Goal: Task Accomplishment & Management: Use online tool/utility

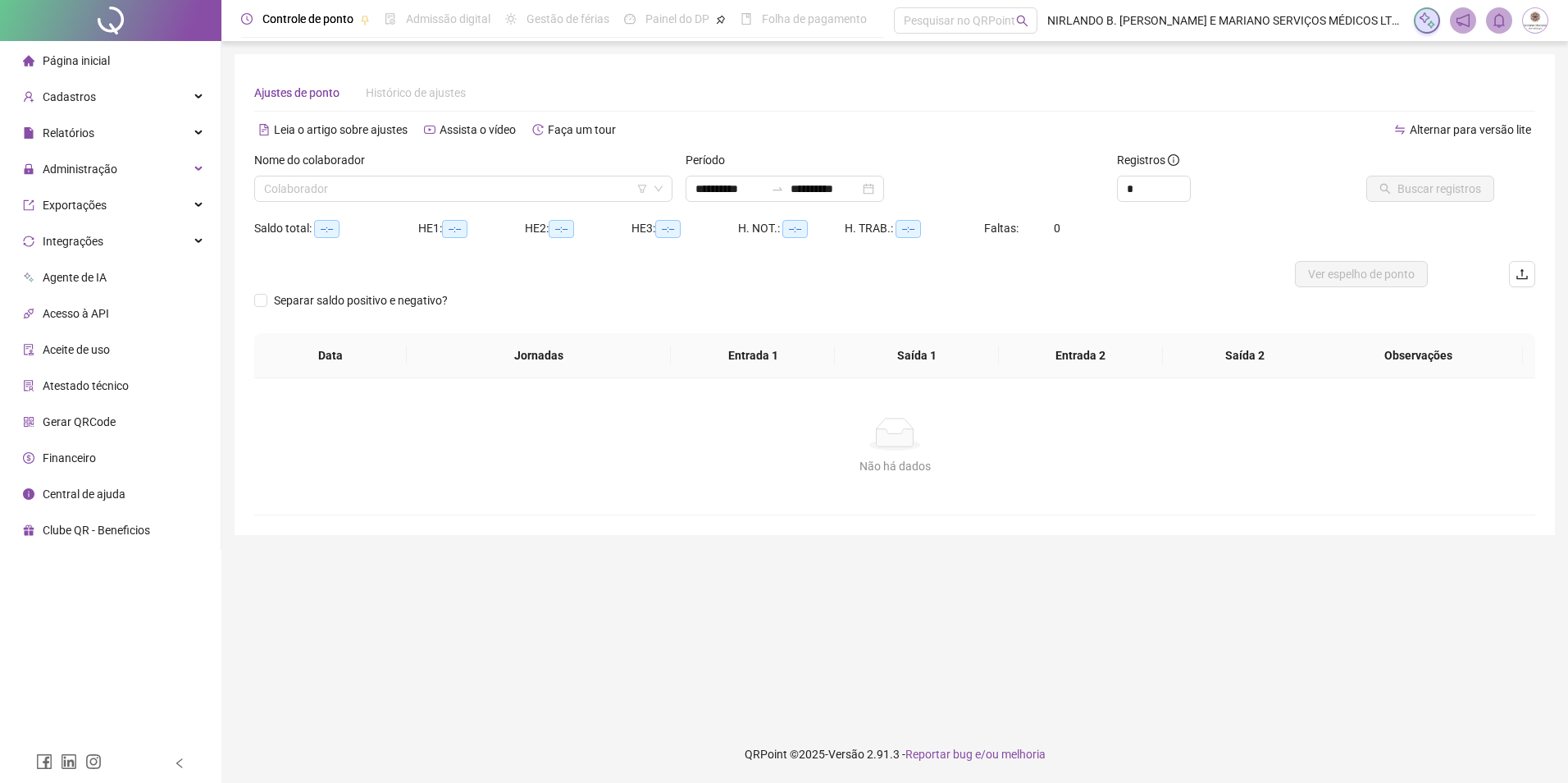
type input "**********"
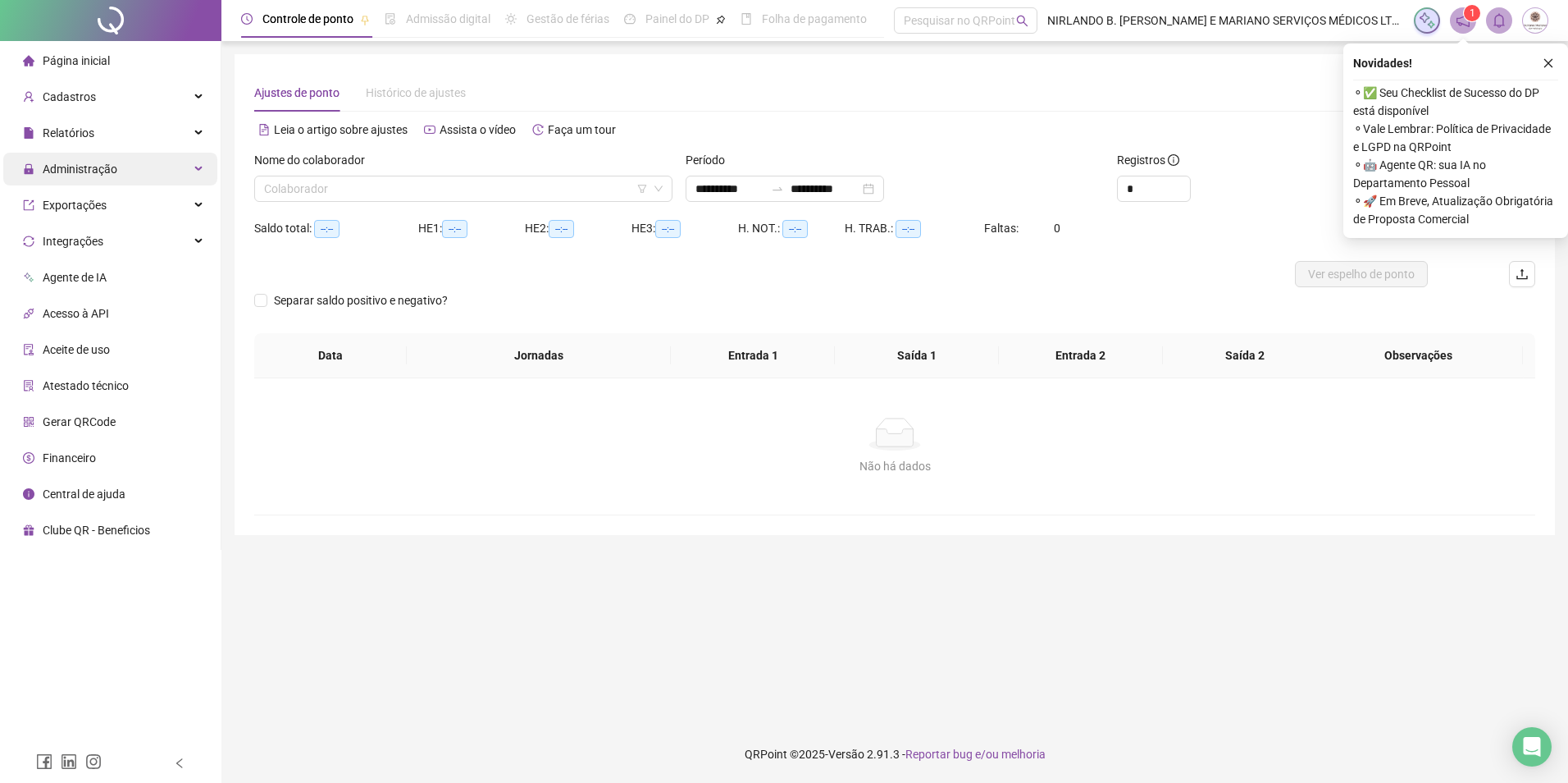
click at [66, 176] on span "Administração" at bounding box center [80, 169] width 75 height 13
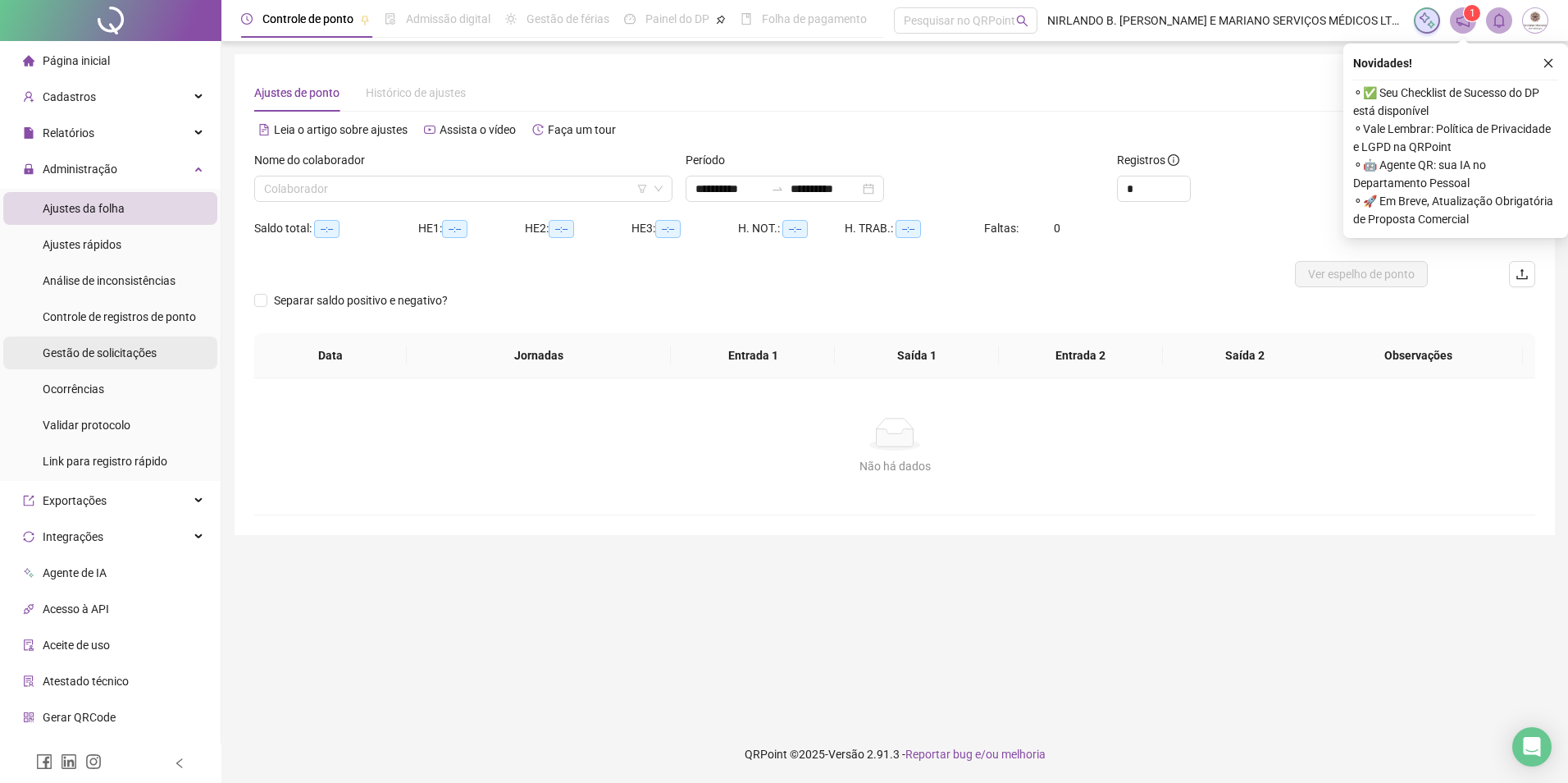
click at [92, 352] on span "Gestão de solicitações" at bounding box center [100, 353] width 114 height 13
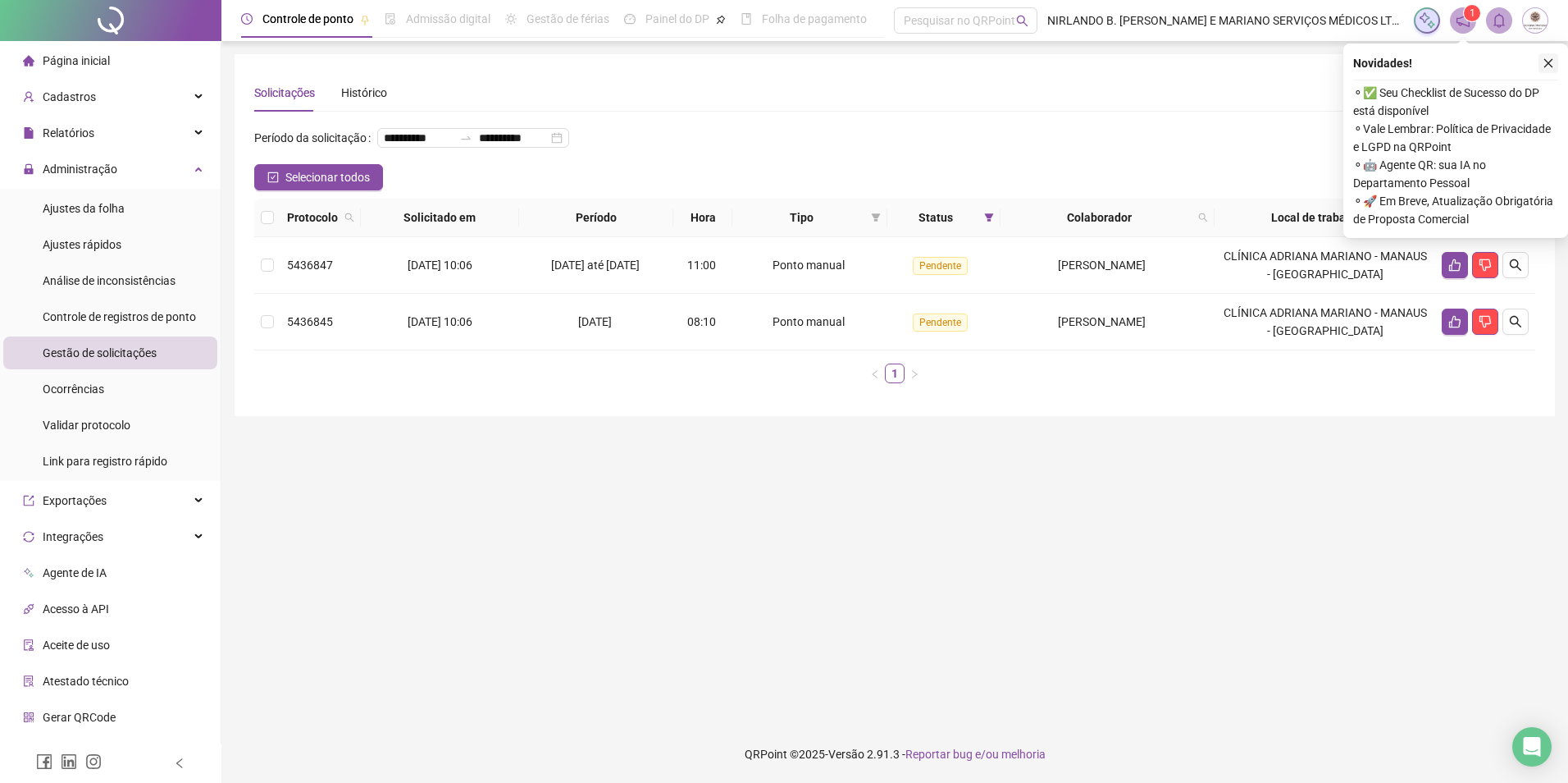
click at [1553, 60] on icon "close" at bounding box center [1549, 63] width 12 height 12
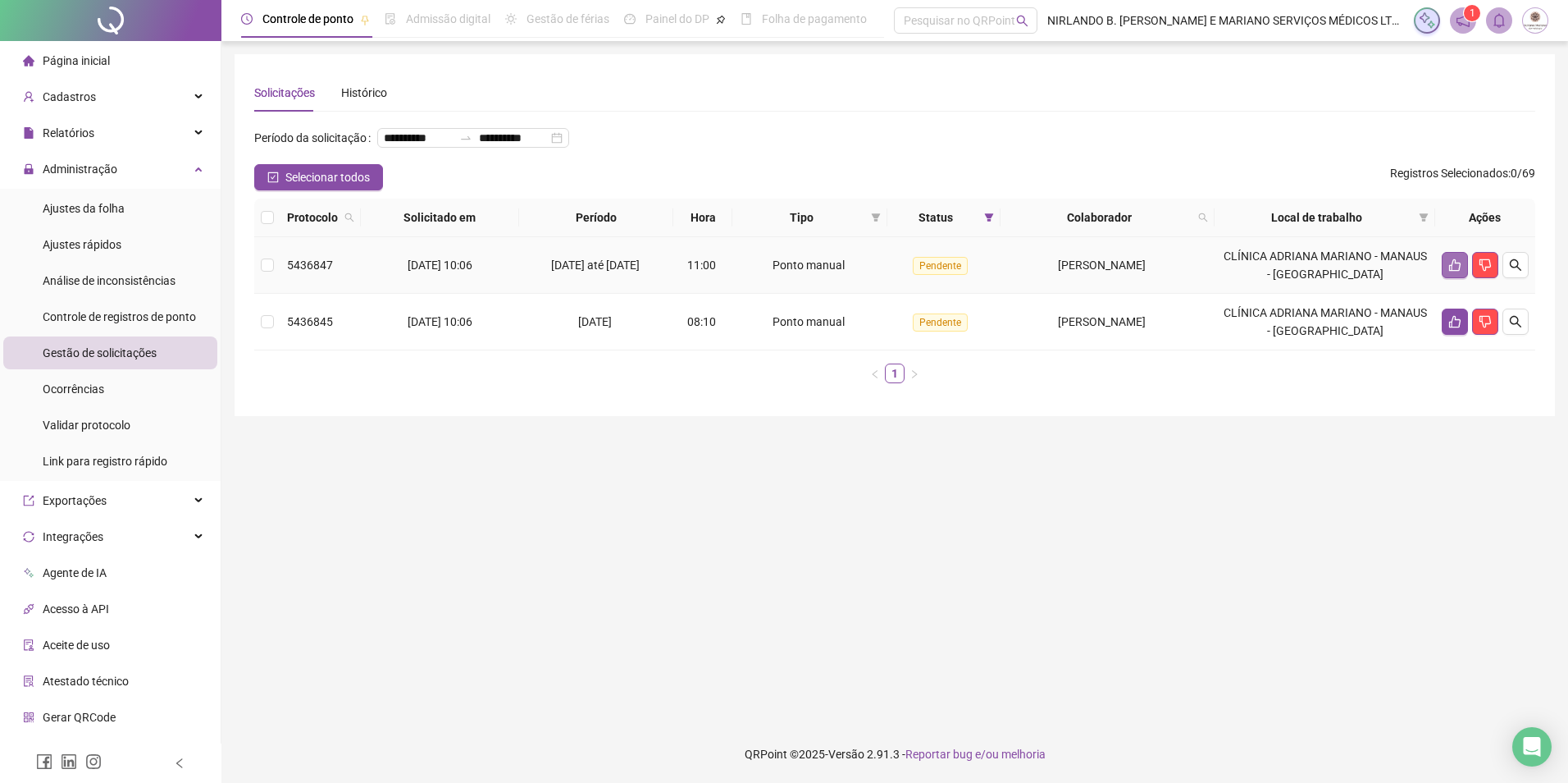
click at [1445, 278] on button "button" at bounding box center [1454, 265] width 26 height 26
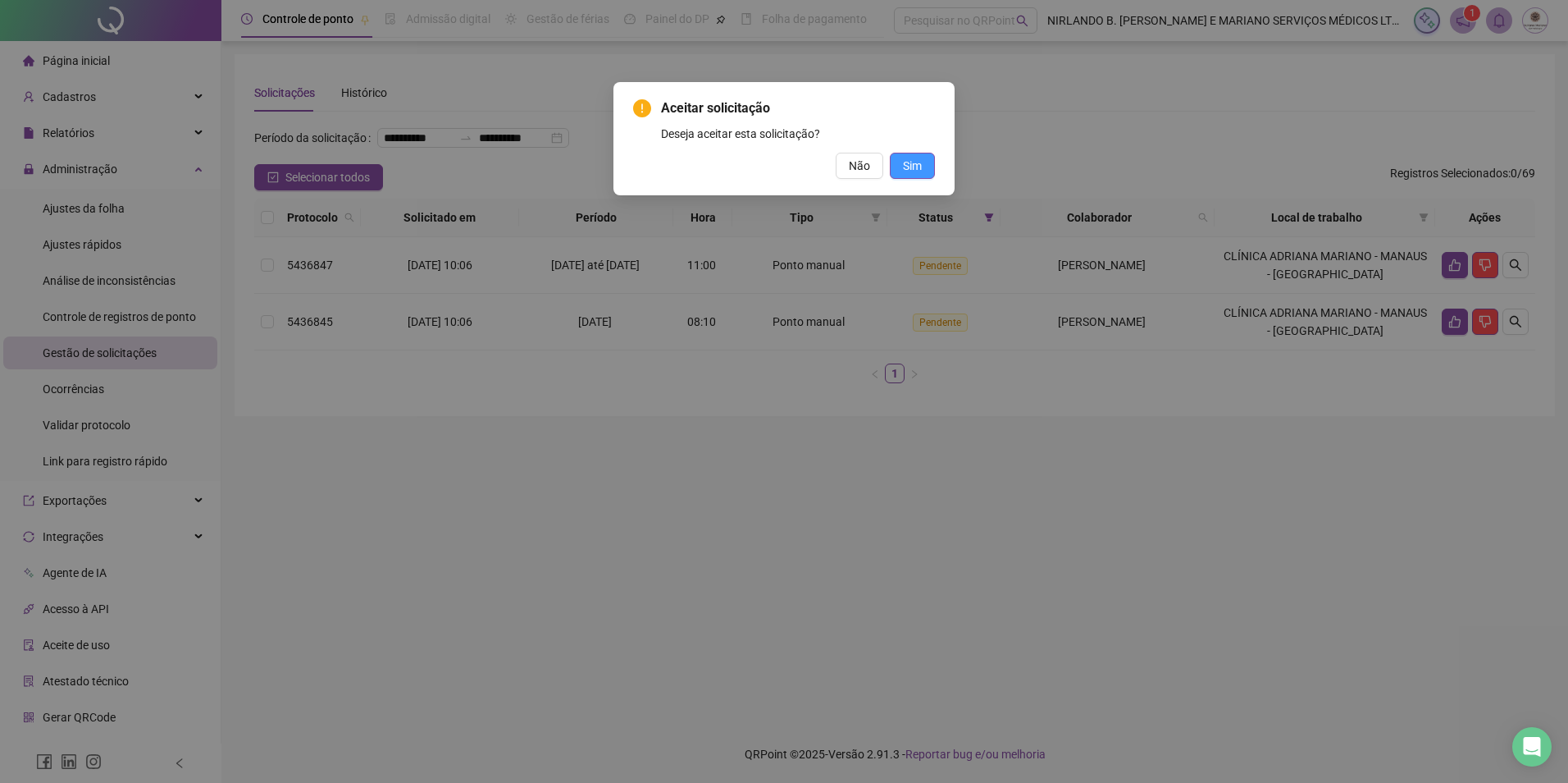
click at [894, 158] on button "Sim" at bounding box center [913, 165] width 45 height 26
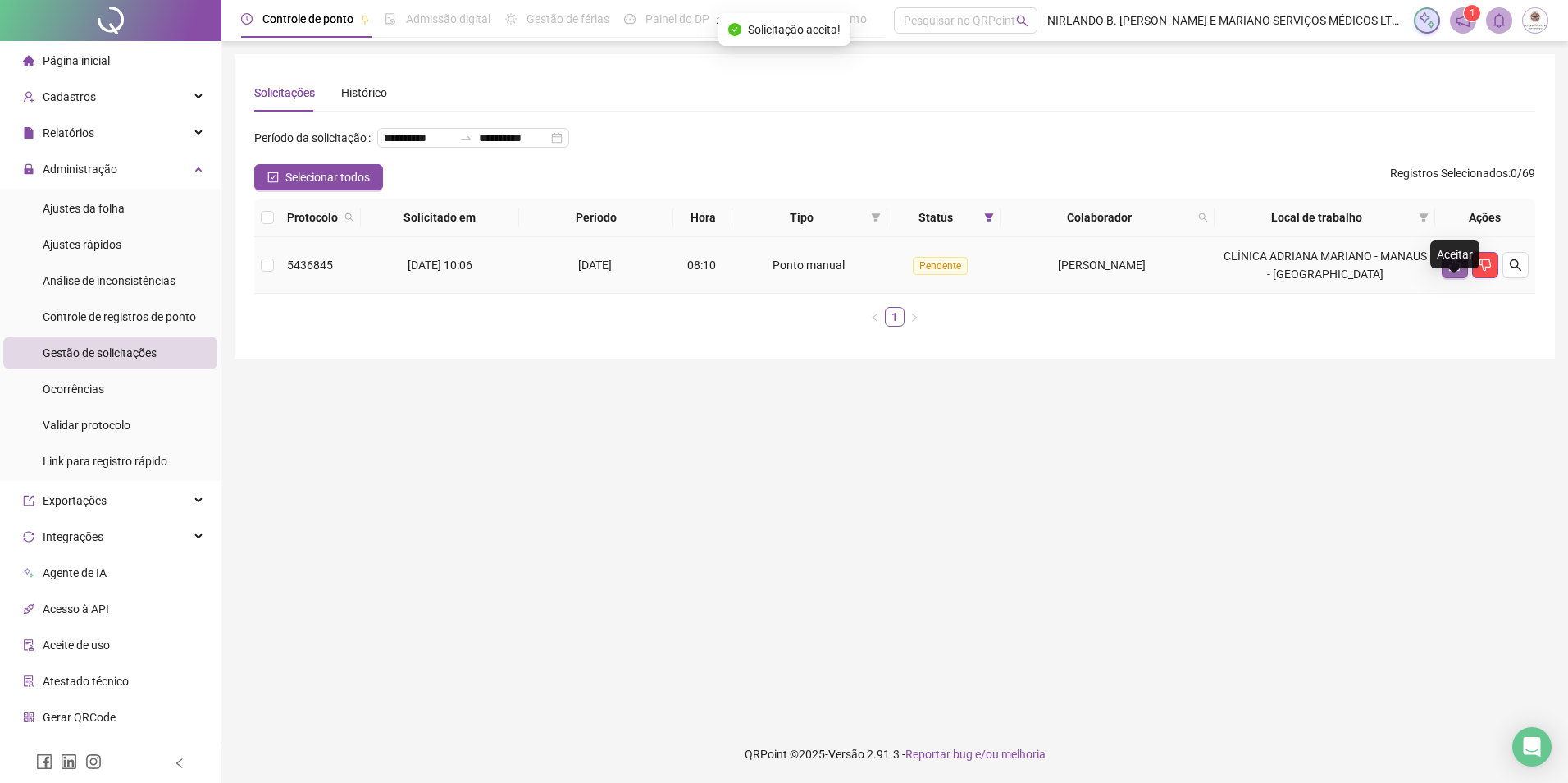
click at [1448, 278] on button "button" at bounding box center [1454, 265] width 26 height 26
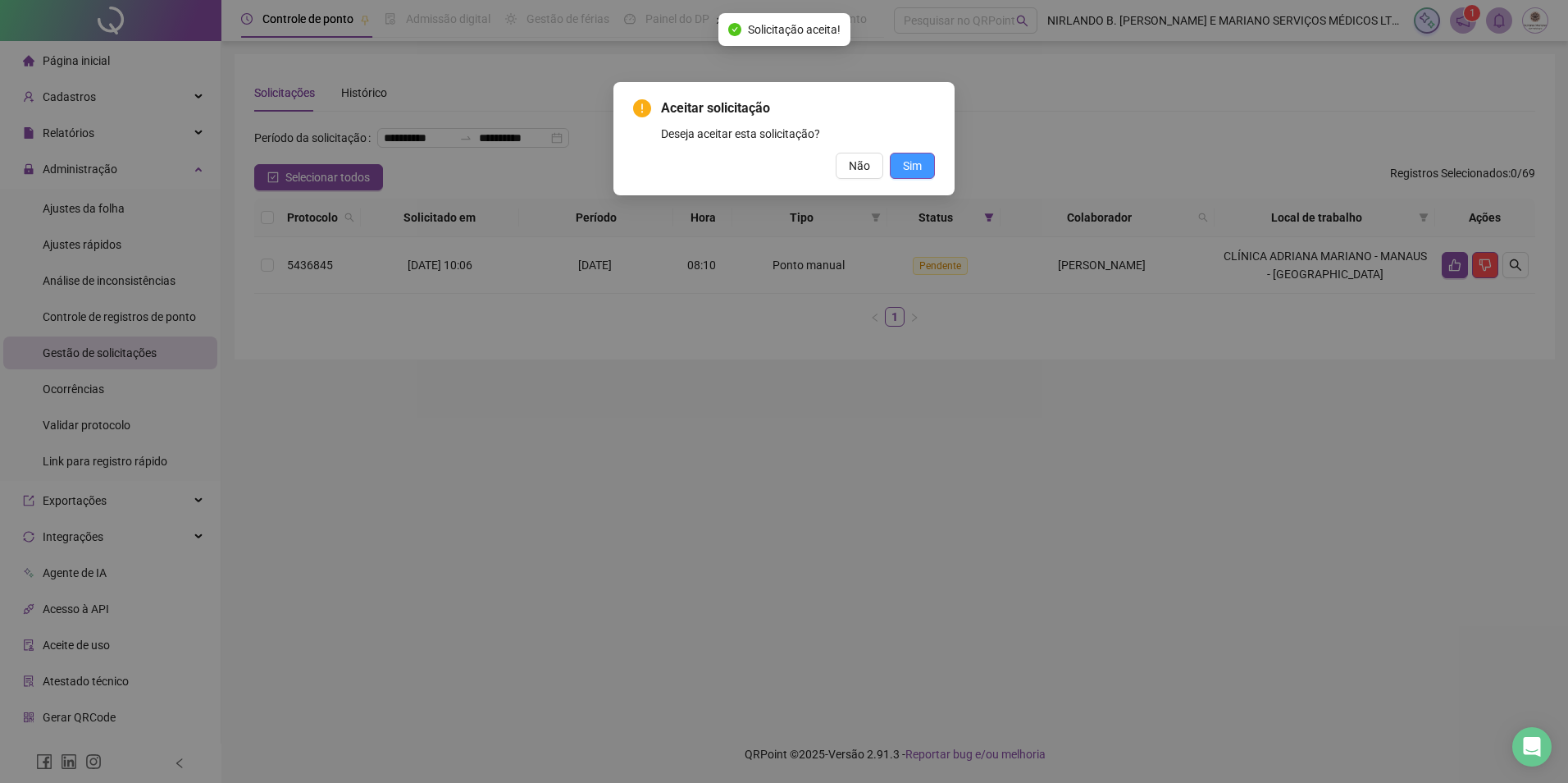
click at [913, 156] on span "Sim" at bounding box center [912, 165] width 18 height 18
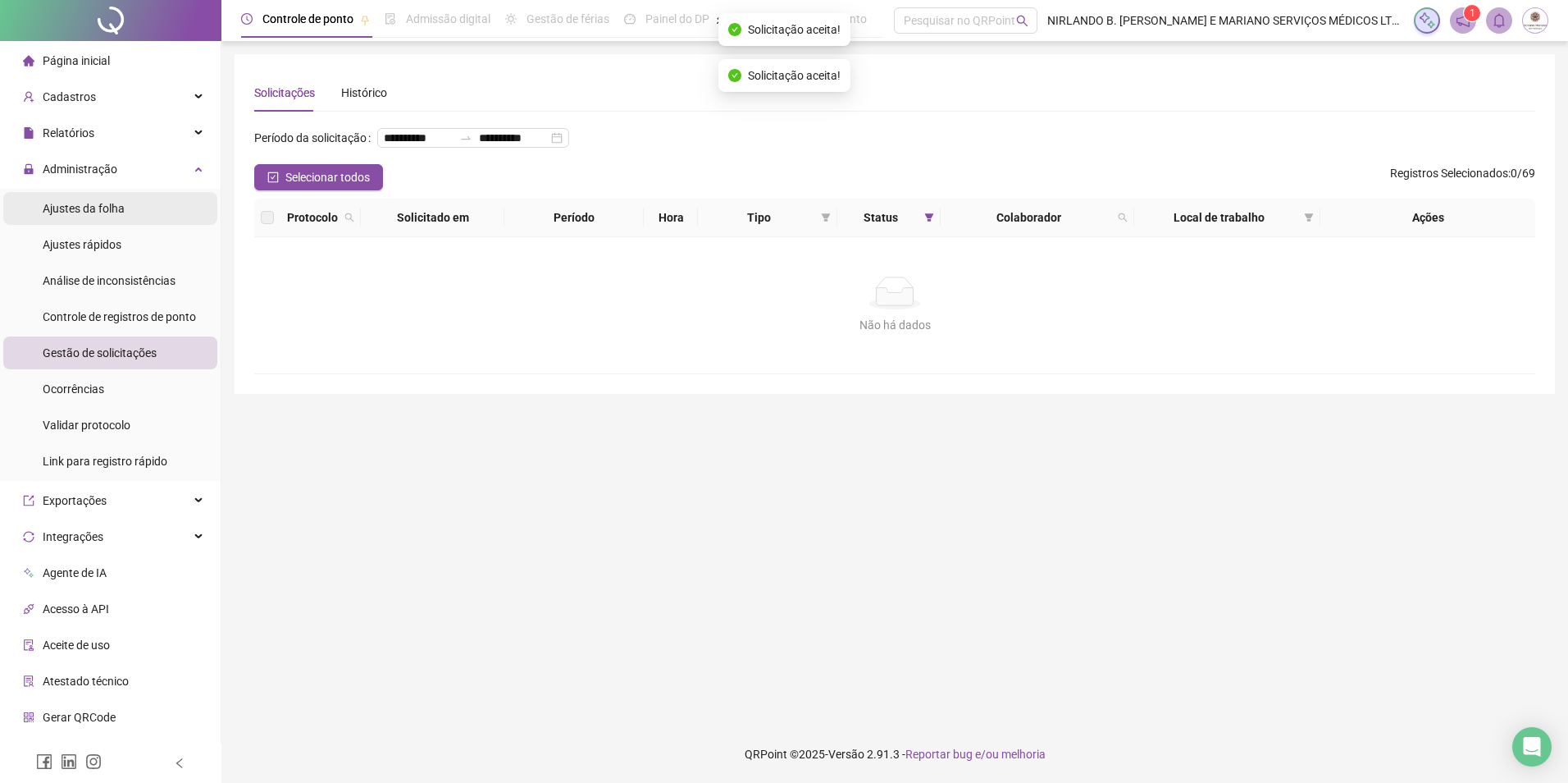
click at [92, 212] on span "Ajustes da folha" at bounding box center [84, 209] width 82 height 13
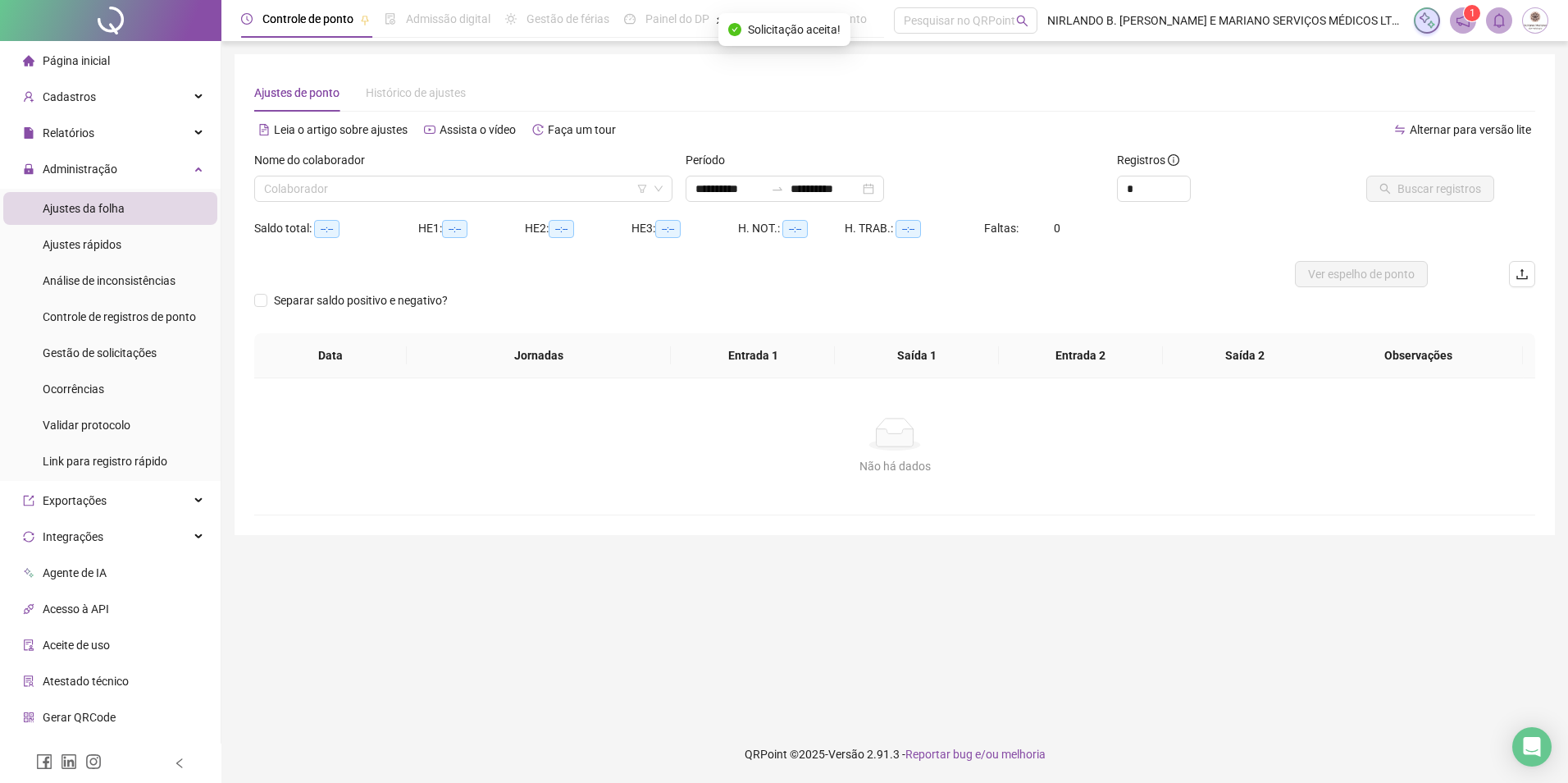
type input "**********"
click at [353, 191] on input "search" at bounding box center [456, 188] width 384 height 24
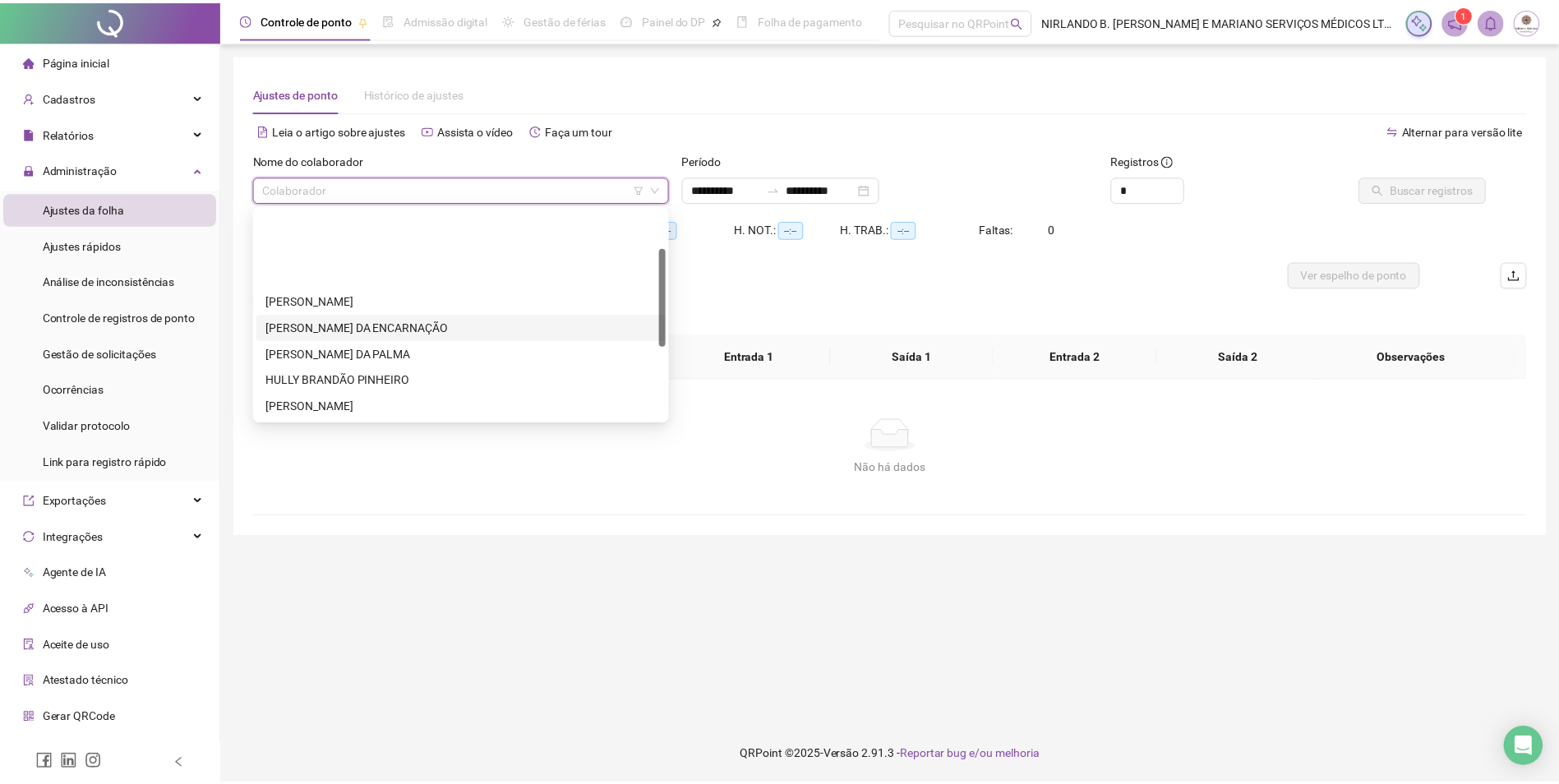
scroll to position [83, 0]
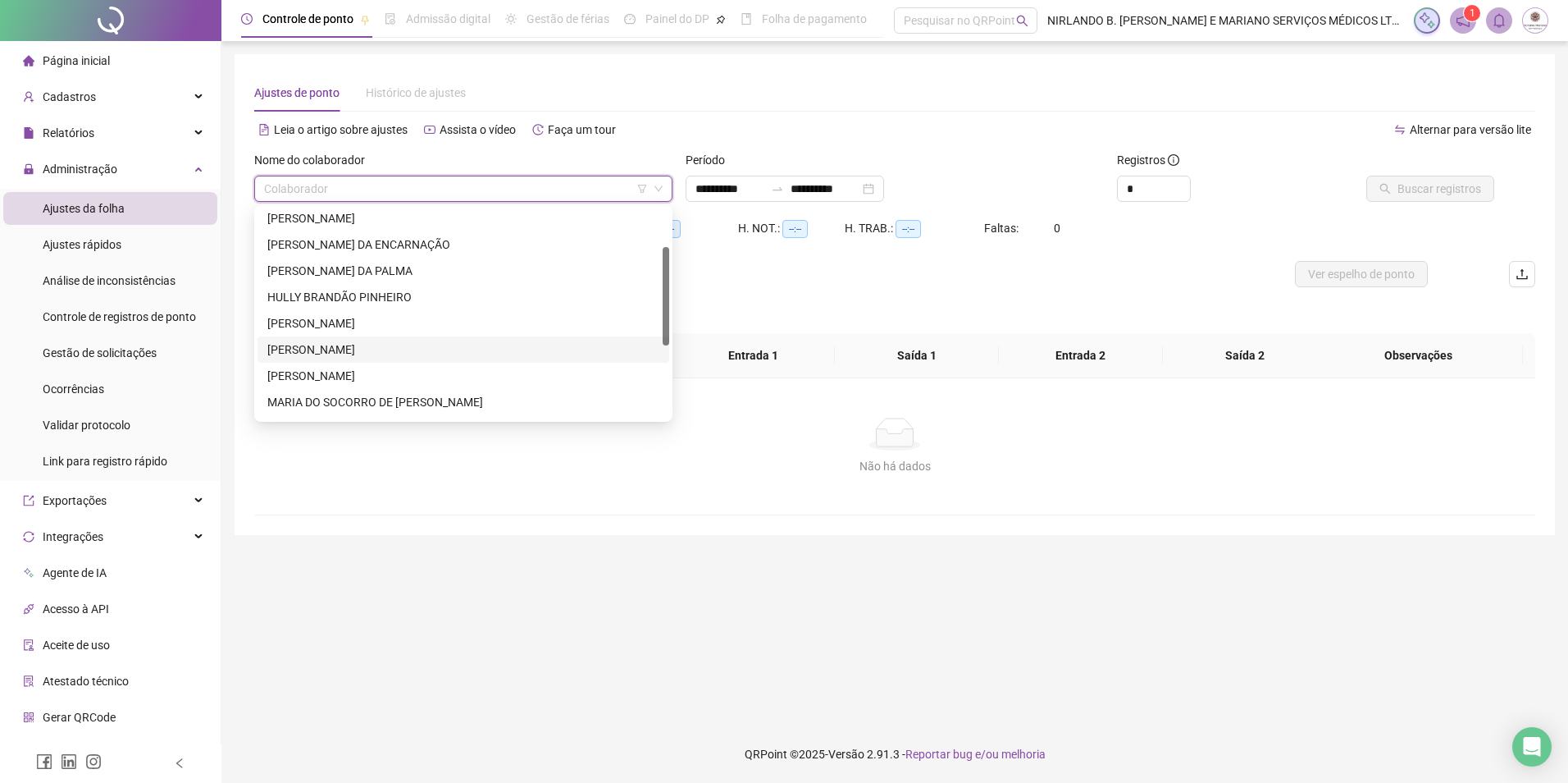
click at [309, 349] on div "[PERSON_NAME]" at bounding box center [463, 349] width 392 height 18
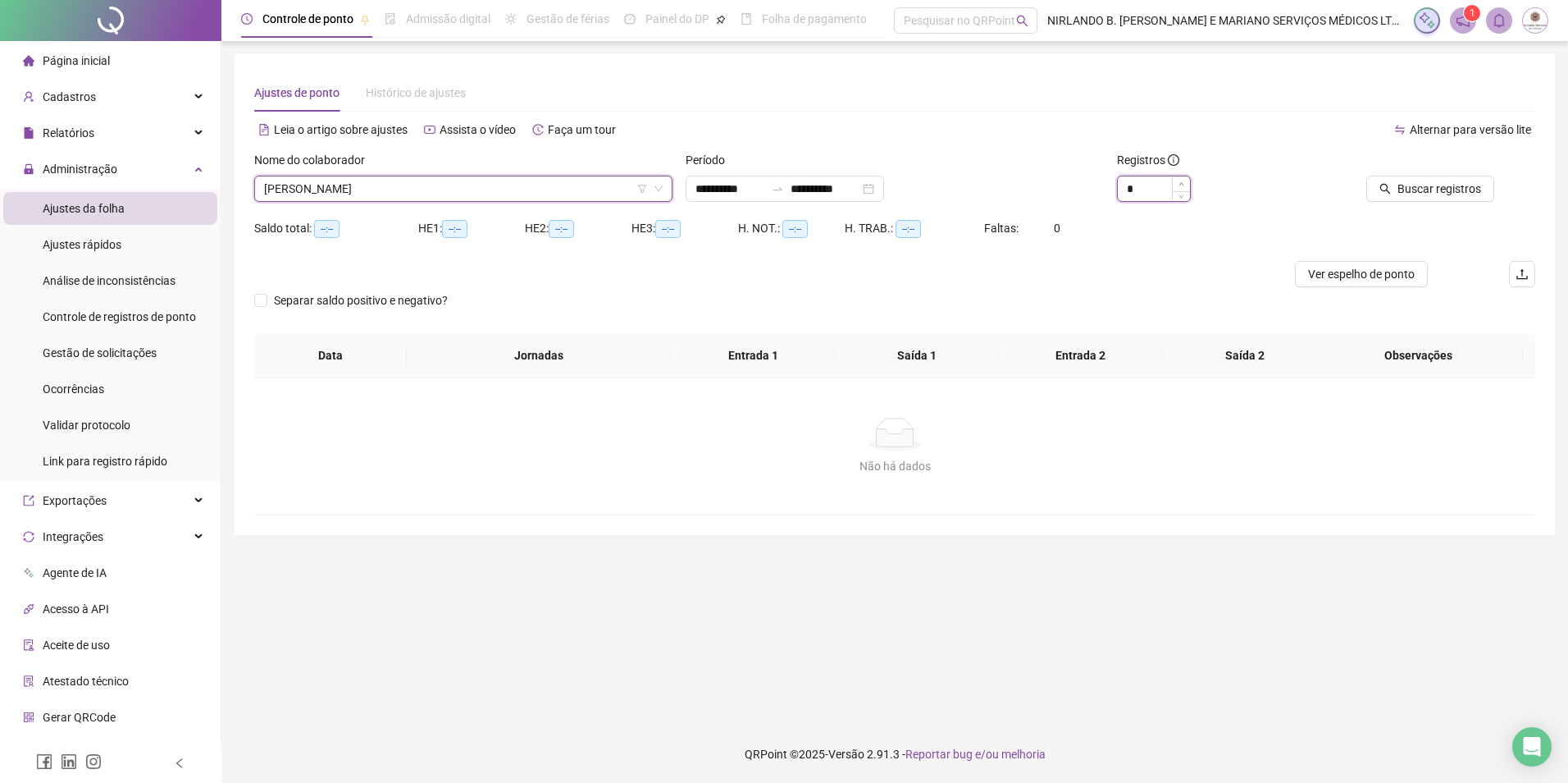
type input "*"
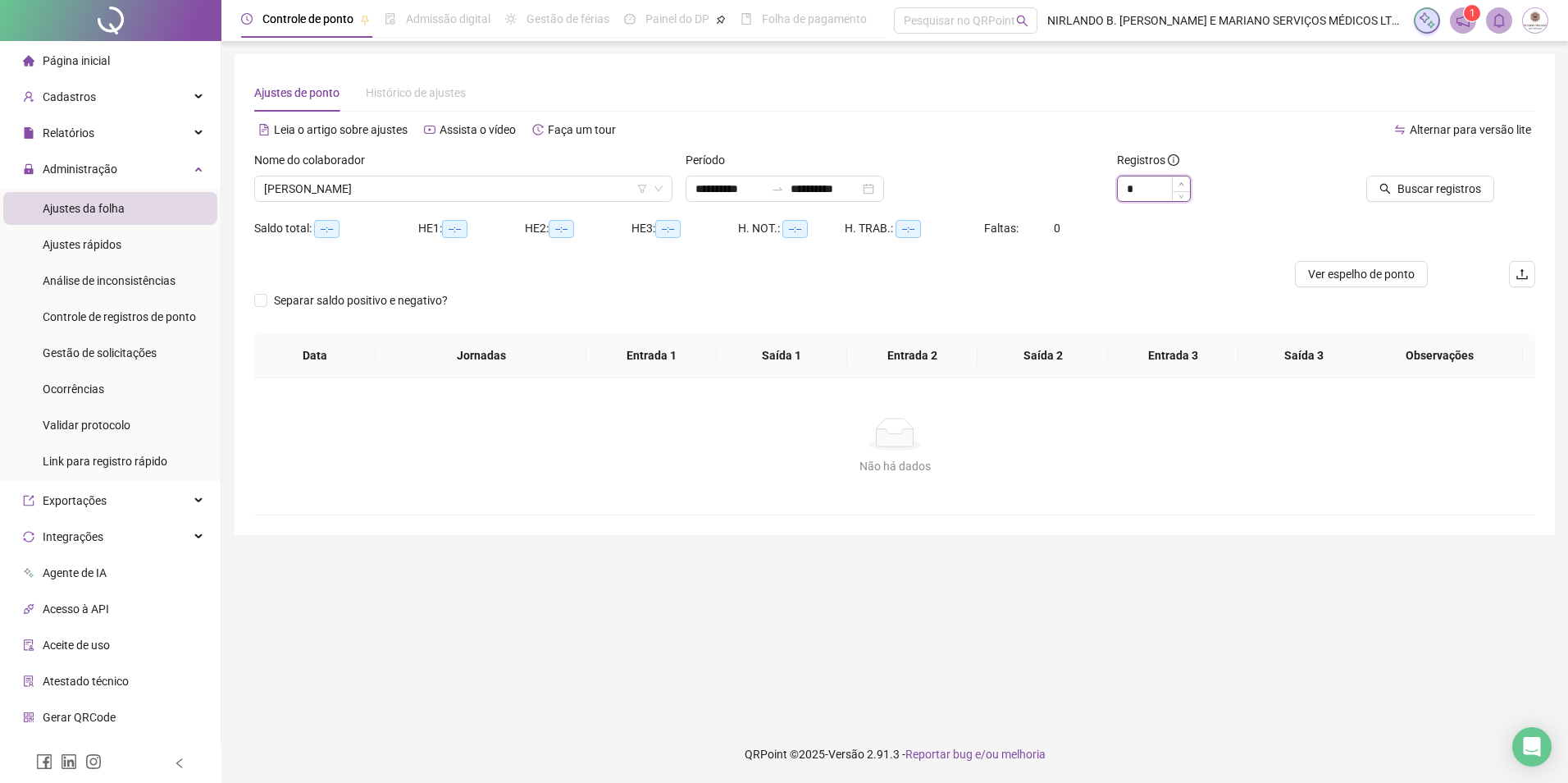
click at [1177, 186] on span "Increase Value" at bounding box center [1180, 184] width 18 height 15
click at [1455, 188] on span "Buscar registros" at bounding box center [1439, 188] width 84 height 18
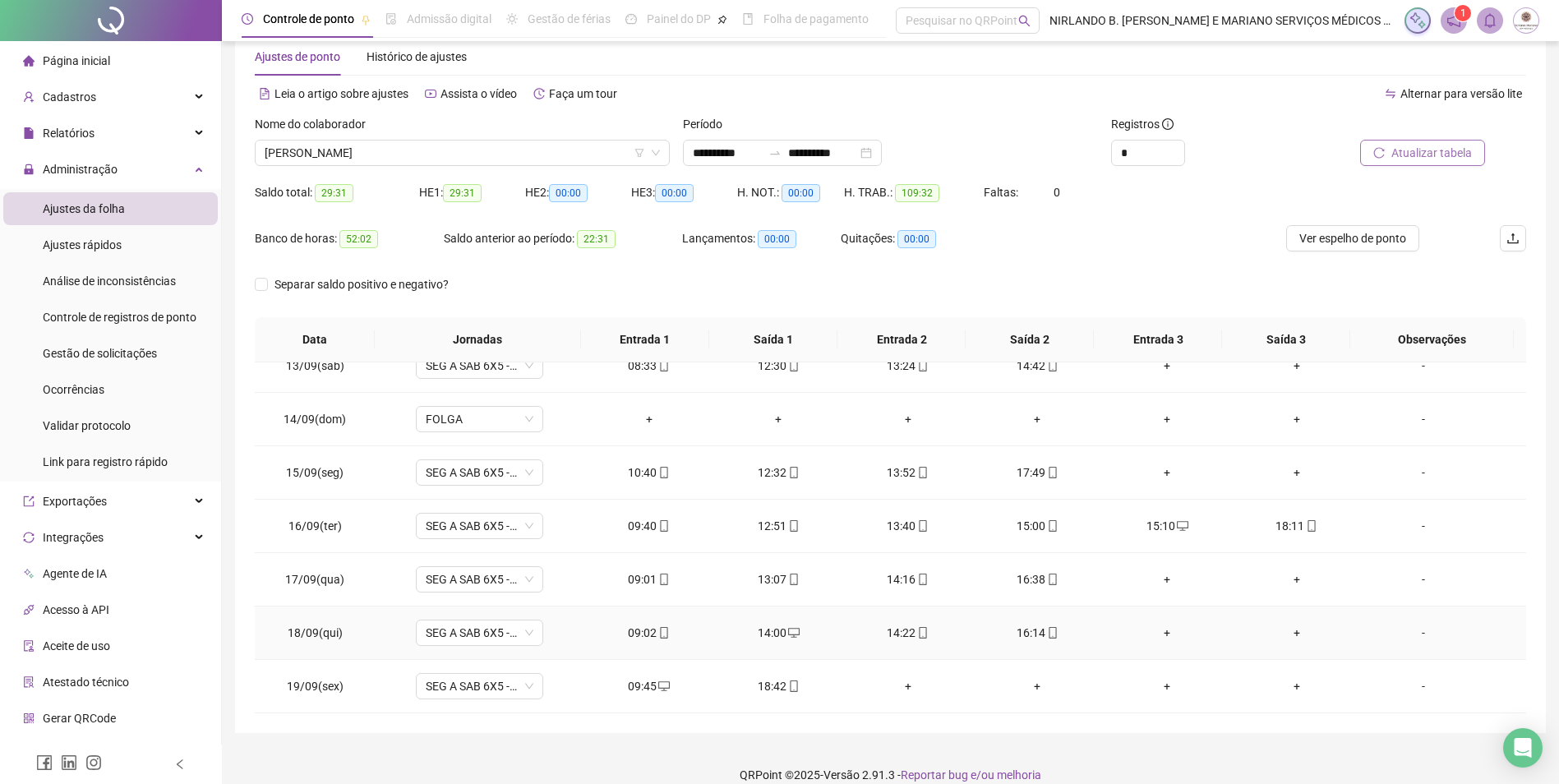
scroll to position [56, 0]
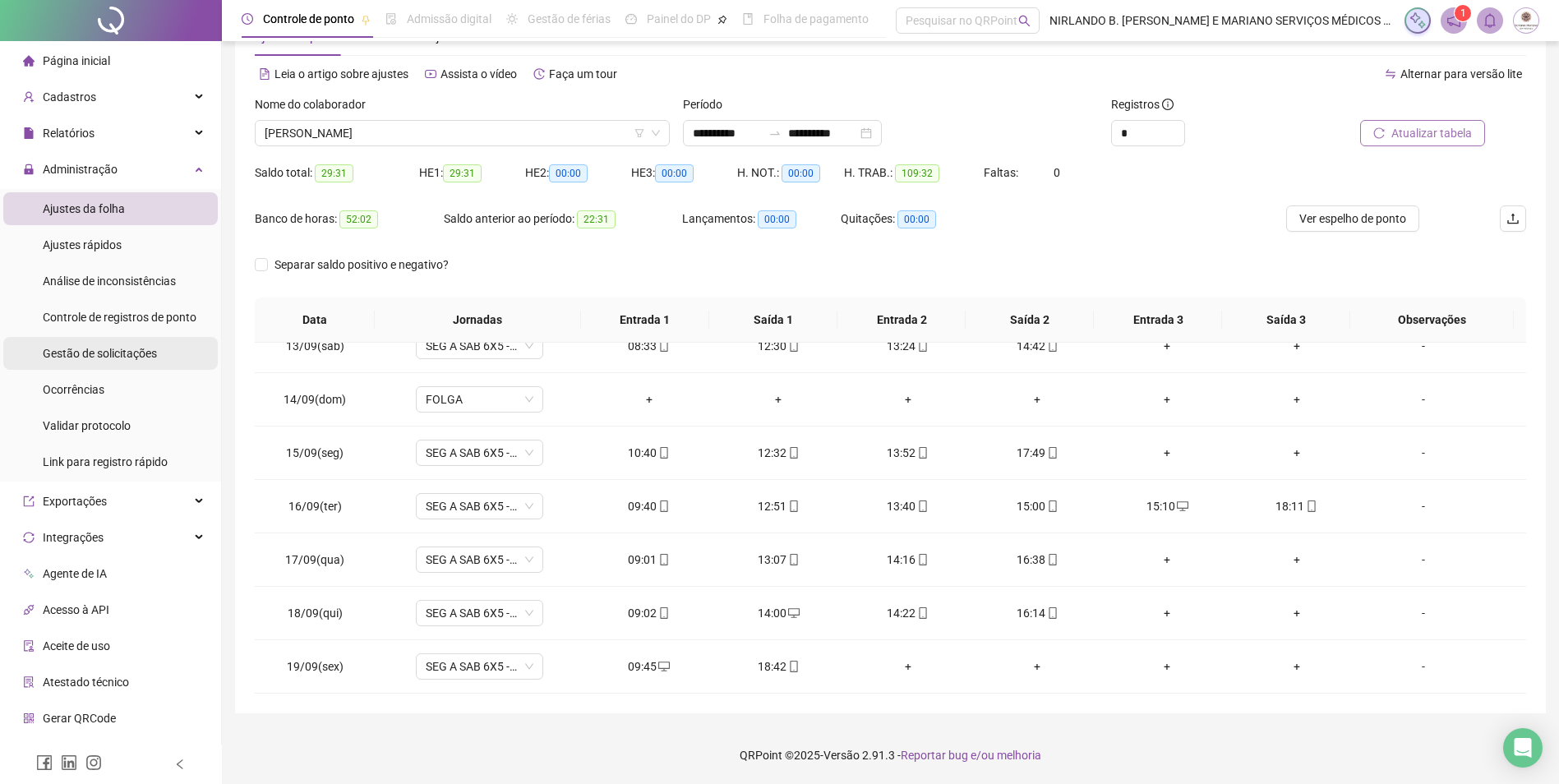
click at [77, 363] on div "Gestão de solicitações" at bounding box center [100, 353] width 115 height 33
